Goal: Information Seeking & Learning: Learn about a topic

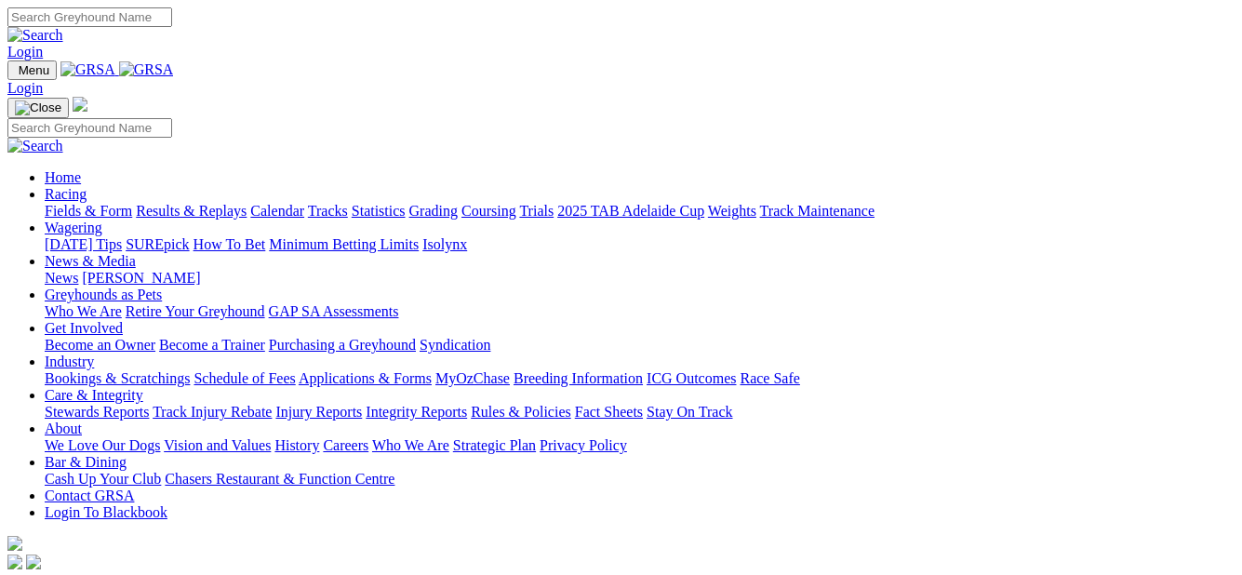
click at [82, 203] on link "Fields & Form" at bounding box center [88, 211] width 87 height 16
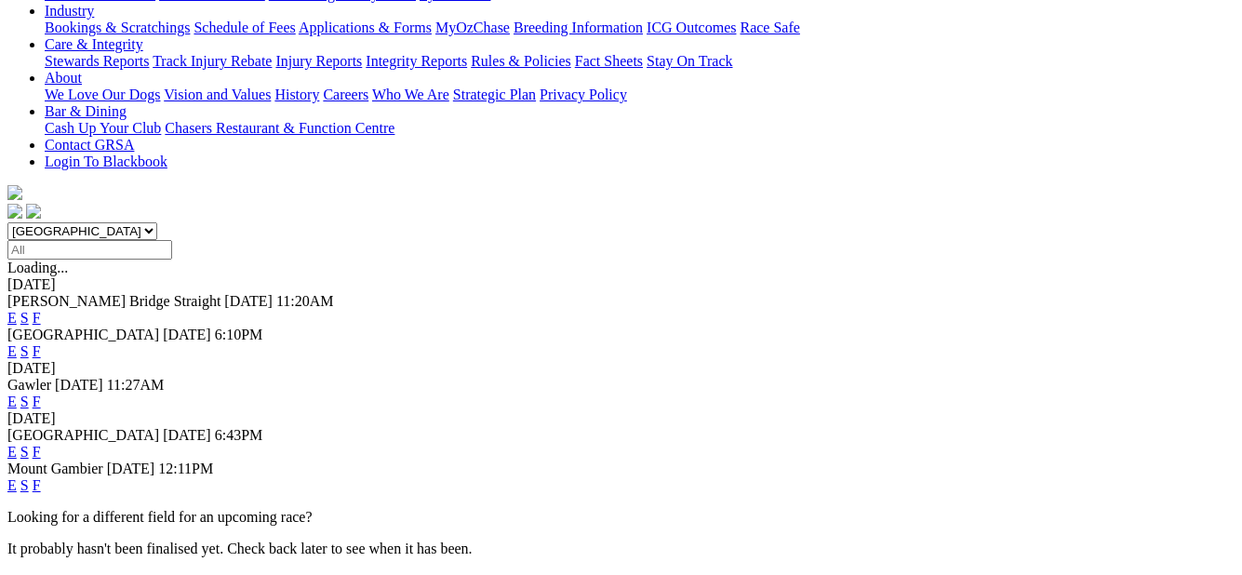
scroll to position [417, 0]
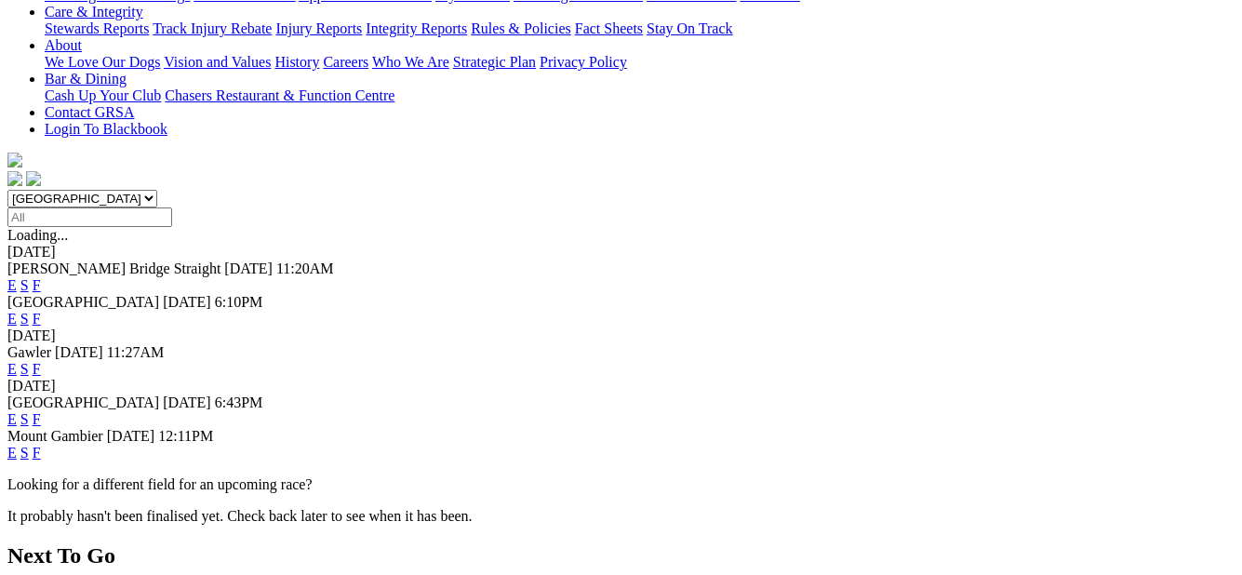
click at [41, 445] on link "F" at bounding box center [37, 453] width 8 height 16
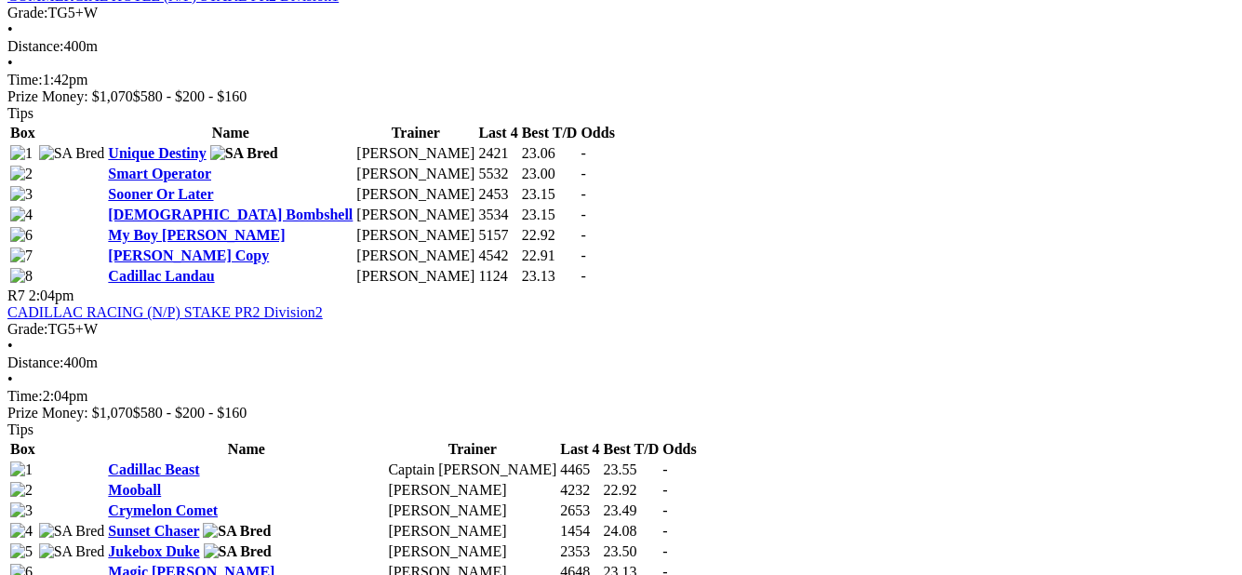
scroll to position [2605, 0]
